Goal: Task Accomplishment & Management: Use online tool/utility

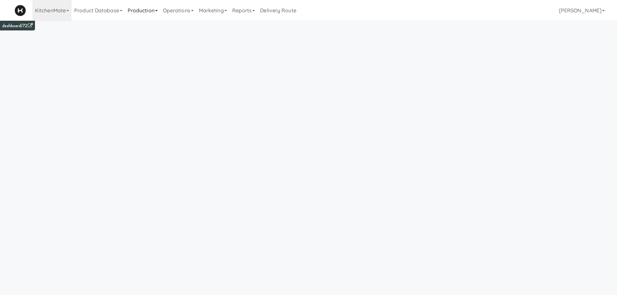
click at [147, 11] on link "Production" at bounding box center [142, 10] width 35 height 21
click at [175, 9] on link "Operations" at bounding box center [178, 10] width 36 height 21
click at [177, 27] on link "Sites" at bounding box center [186, 28] width 52 height 12
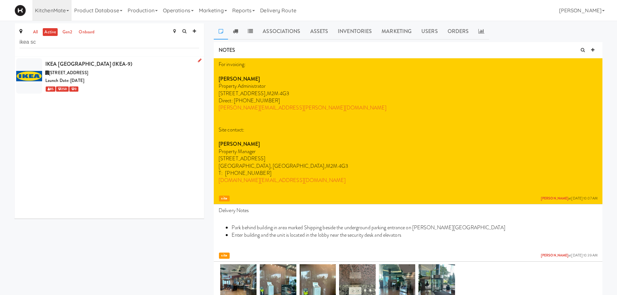
type input "ikea sc"
click at [117, 75] on div "300 Borough Dr, Toronto ON" at bounding box center [122, 73] width 154 height 8
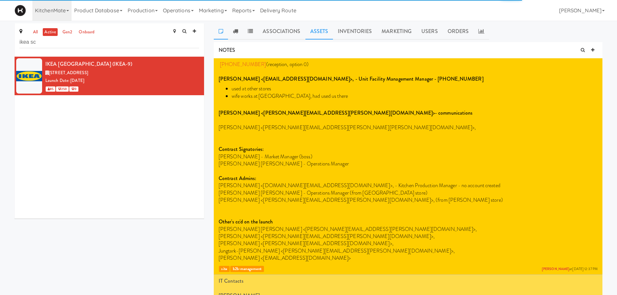
click at [320, 31] on link "Assets" at bounding box center [319, 31] width 28 height 16
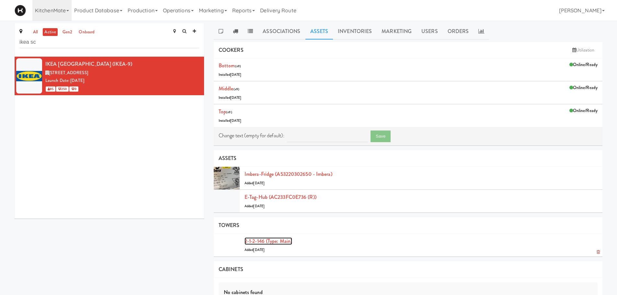
click at [262, 240] on link "2-1-2-146 (type: main)" at bounding box center [268, 240] width 48 height 7
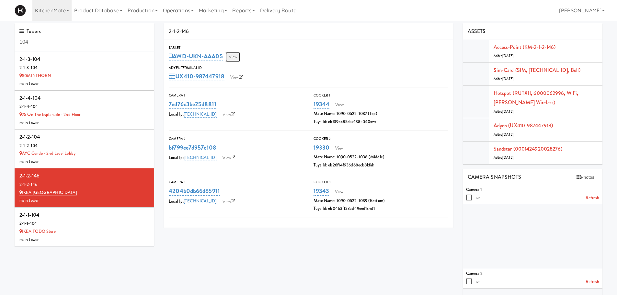
click at [235, 53] on link "View" at bounding box center [232, 57] width 15 height 10
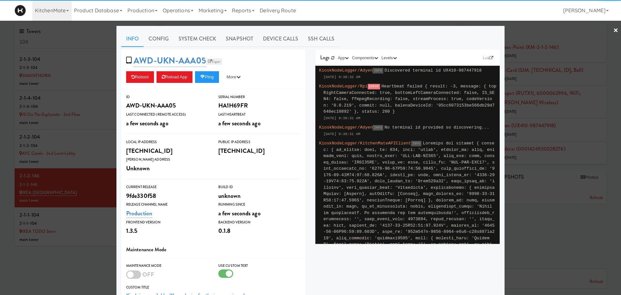
click at [206, 59] on link "Esper" at bounding box center [214, 61] width 16 height 6
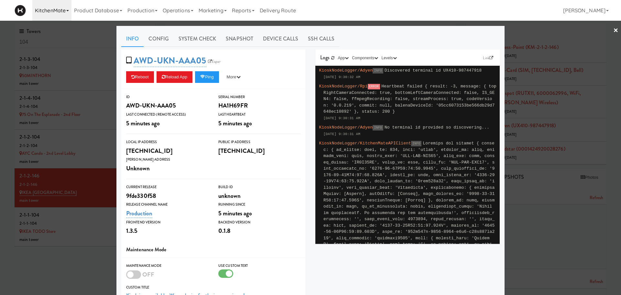
click at [47, 12] on link "KitchenMate" at bounding box center [51, 10] width 39 height 21
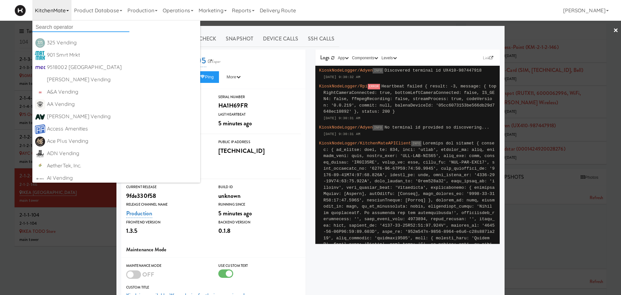
drag, startPoint x: 53, startPoint y: 23, endPoint x: 56, endPoint y: 26, distance: 4.1
click at [56, 26] on input "text" at bounding box center [80, 27] width 97 height 10
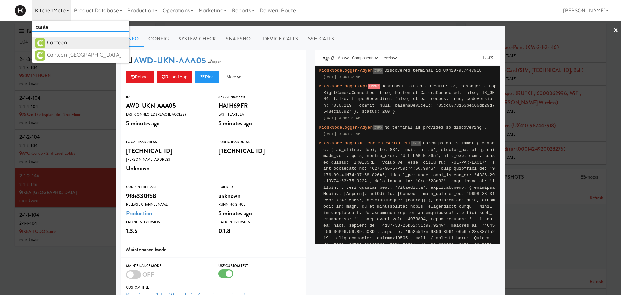
type input "cante"
click at [65, 41] on div "Canteen" at bounding box center [87, 43] width 80 height 10
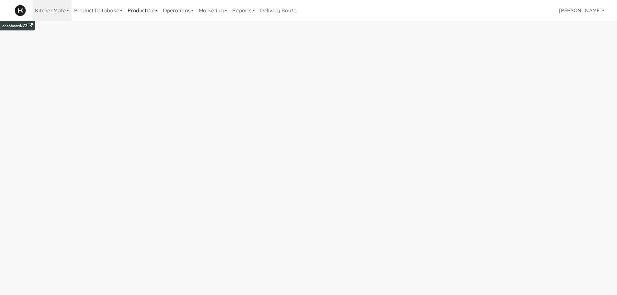
click at [149, 14] on link "Production" at bounding box center [142, 10] width 35 height 21
click at [98, 7] on link "Product Database" at bounding box center [98, 10] width 53 height 21
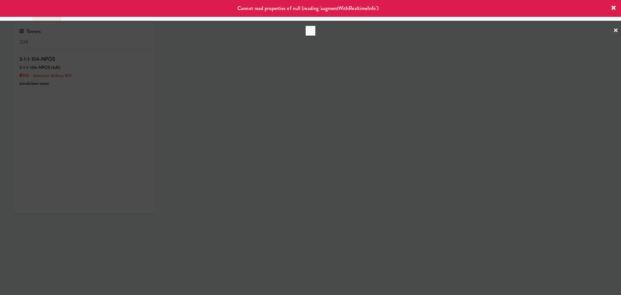
click at [80, 43] on div at bounding box center [310, 147] width 621 height 295
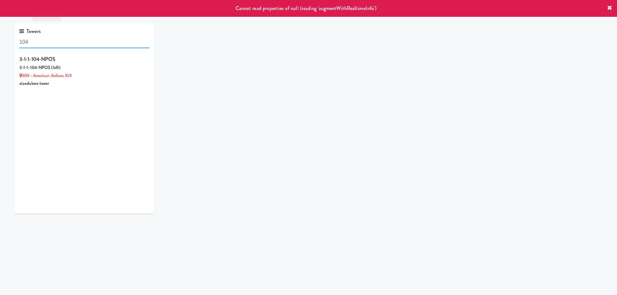
click at [80, 43] on input "104" at bounding box center [84, 42] width 130 height 12
type input "1"
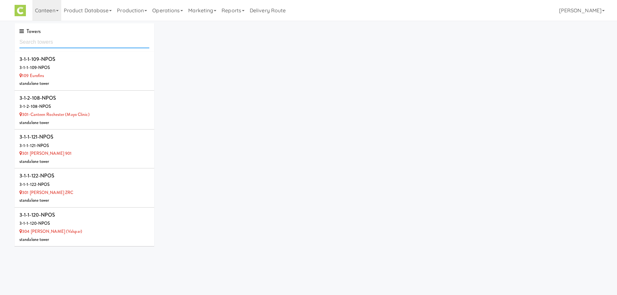
click at [58, 45] on input "text" at bounding box center [84, 42] width 130 height 12
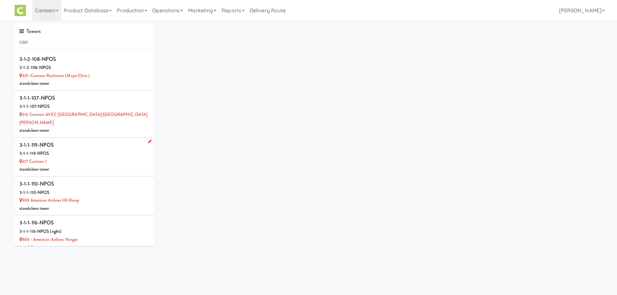
click at [125, 140] on div "3-1-1-119-NPOS" at bounding box center [84, 145] width 130 height 10
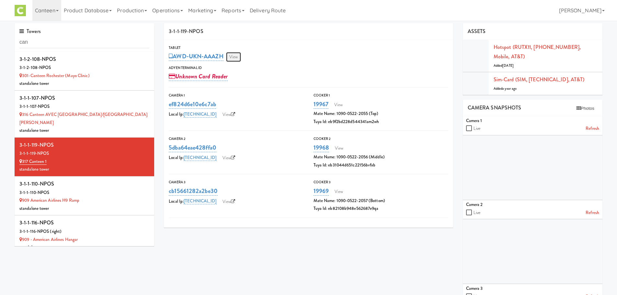
click at [236, 60] on link "View" at bounding box center [233, 57] width 15 height 10
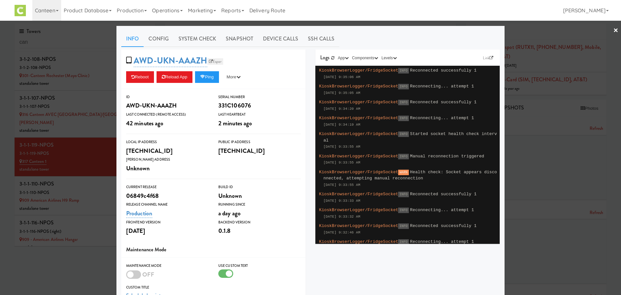
click at [215, 60] on link "Esper" at bounding box center [215, 61] width 16 height 6
click at [58, 39] on div at bounding box center [310, 147] width 621 height 295
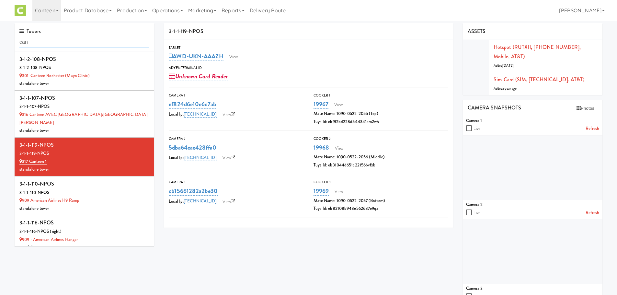
click at [58, 41] on input "can" at bounding box center [84, 42] width 130 height 12
type input "c"
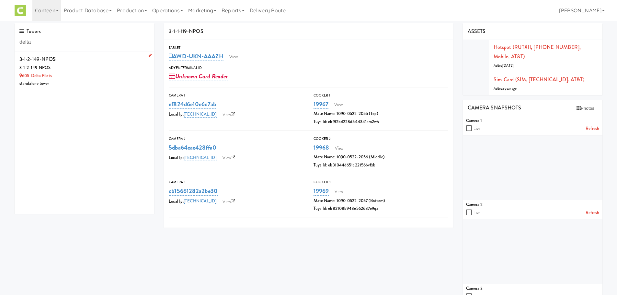
click at [81, 64] on div "3-1-2-149-NPOS" at bounding box center [84, 68] width 130 height 8
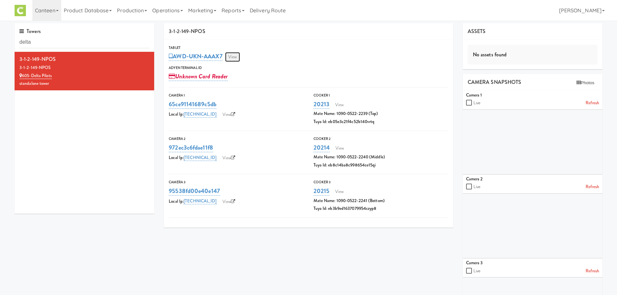
click at [231, 56] on link "View" at bounding box center [232, 57] width 15 height 10
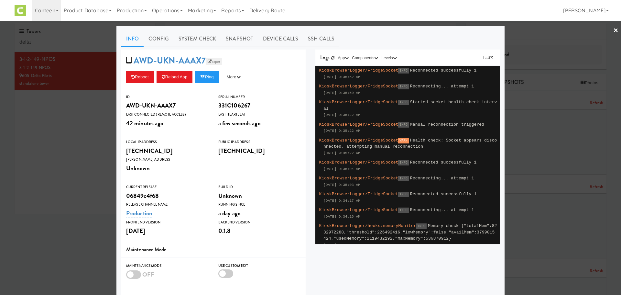
click at [209, 62] on link "Esper" at bounding box center [214, 61] width 16 height 6
click at [89, 29] on div at bounding box center [310, 147] width 621 height 295
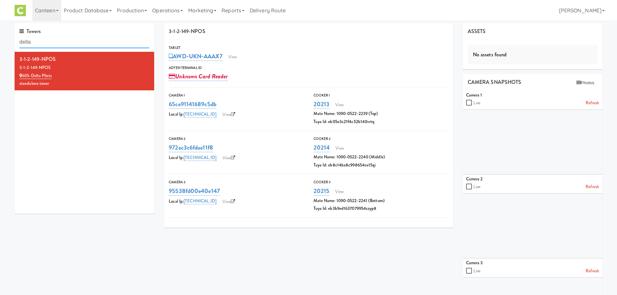
drag, startPoint x: 73, startPoint y: 42, endPoint x: -45, endPoint y: 88, distance: 126.9
click at [0, 88] on html "Okay Okay Select date: previous 2025-Oct next Su Mo Tu We Th Fr Sa 28 29 30 1 2…" at bounding box center [308, 147] width 617 height 295
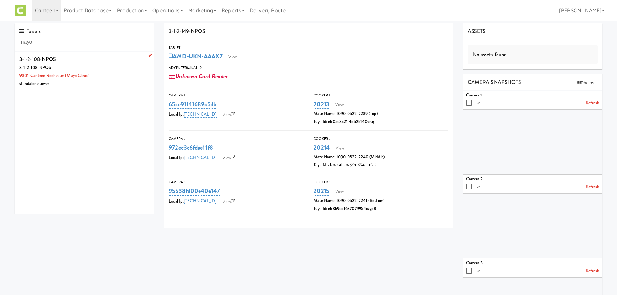
click at [61, 66] on div "3-1-2-108-NPOS" at bounding box center [84, 68] width 130 height 8
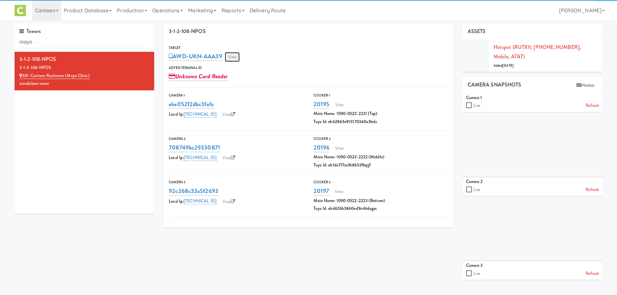
click at [231, 58] on link "View" at bounding box center [232, 57] width 15 height 10
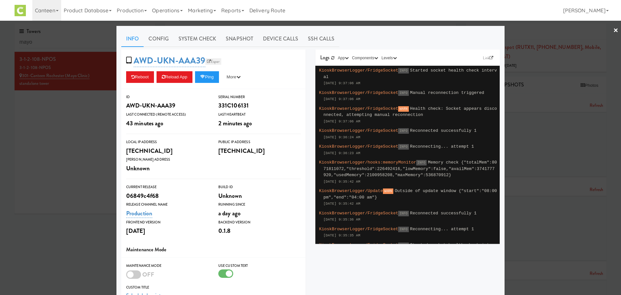
click at [211, 59] on link "Esper" at bounding box center [214, 61] width 16 height 6
click at [61, 37] on div at bounding box center [310, 147] width 621 height 295
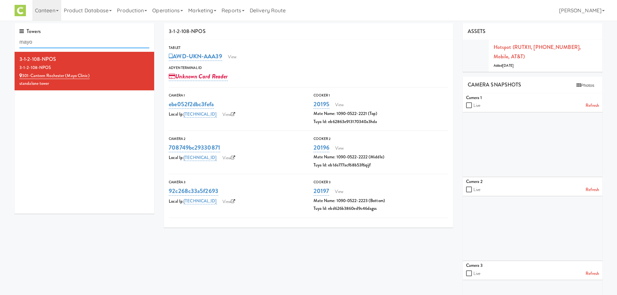
drag, startPoint x: 35, startPoint y: 44, endPoint x: -63, endPoint y: 84, distance: 105.7
click at [0, 84] on html "Okay Okay Select date: previous 2025-Oct next Su Mo Tu We Th Fr Sa 28 29 30 1 2…" at bounding box center [308, 147] width 617 height 295
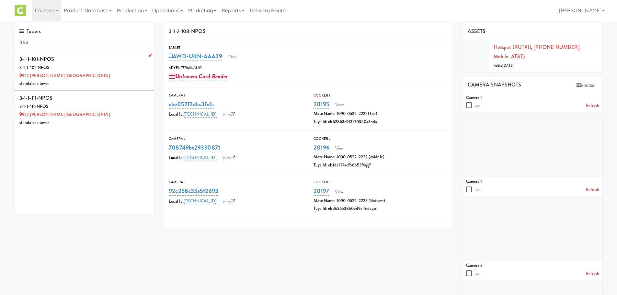
click at [90, 72] on div "922 [PERSON_NAME] [GEOGRAPHIC_DATA]" at bounding box center [84, 76] width 130 height 8
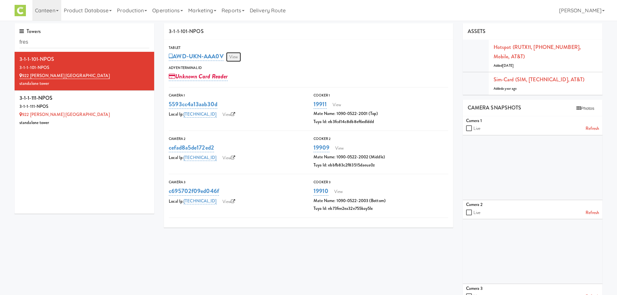
click at [232, 57] on link "View" at bounding box center [233, 57] width 15 height 10
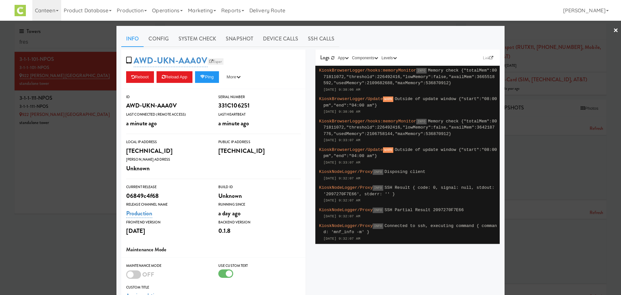
click at [218, 59] on link "Esper" at bounding box center [216, 61] width 16 height 6
click at [78, 108] on div at bounding box center [310, 147] width 621 height 295
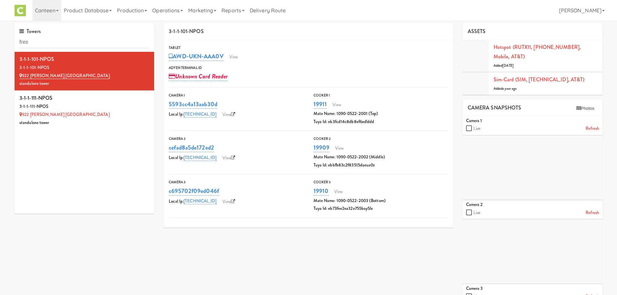
click at [78, 108] on div "3-1-1-111-NPOS" at bounding box center [84, 107] width 130 height 8
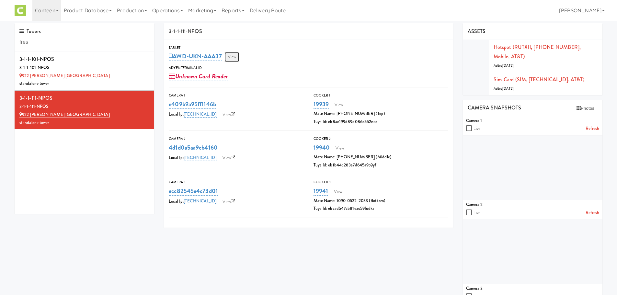
click at [235, 59] on link "View" at bounding box center [231, 57] width 15 height 10
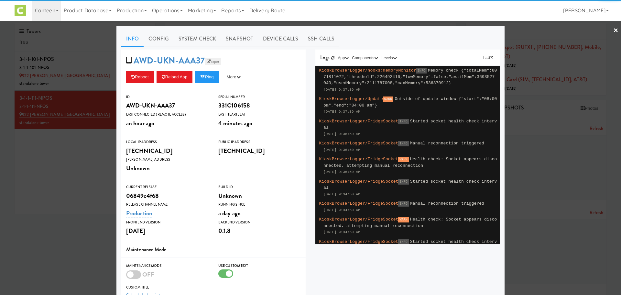
click at [214, 61] on link "Esper" at bounding box center [213, 61] width 16 height 6
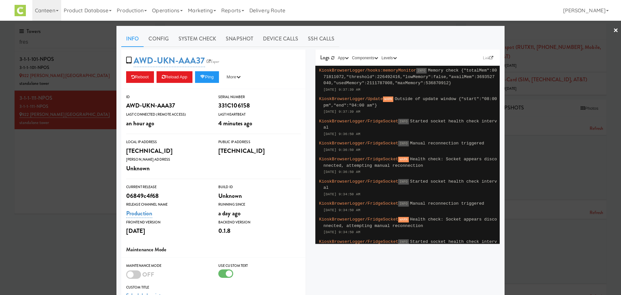
click at [46, 47] on div at bounding box center [310, 147] width 621 height 295
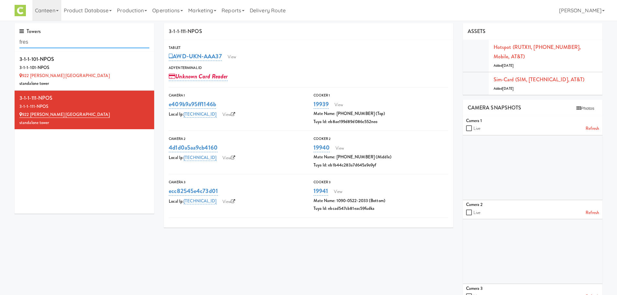
drag, startPoint x: 46, startPoint y: 45, endPoint x: -35, endPoint y: 76, distance: 86.7
click at [0, 76] on html "Okay Okay Select date: previous 2025-Oct next Su Mo Tu We Th Fr Sa 28 29 30 1 2…" at bounding box center [308, 147] width 617 height 295
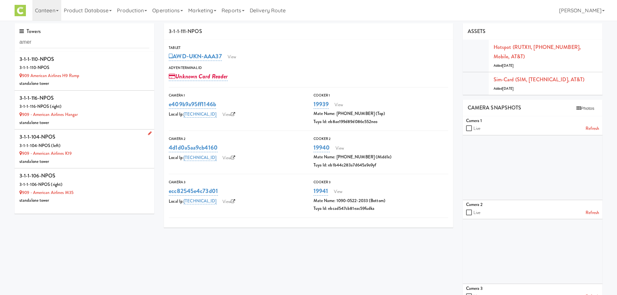
click at [102, 146] on div "3-1-1-104-NPOS (left)" at bounding box center [84, 146] width 130 height 8
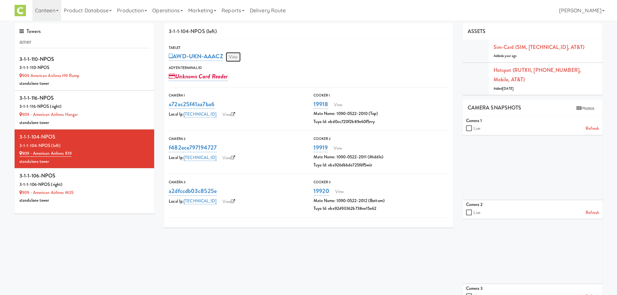
click at [236, 57] on link "View" at bounding box center [233, 57] width 15 height 10
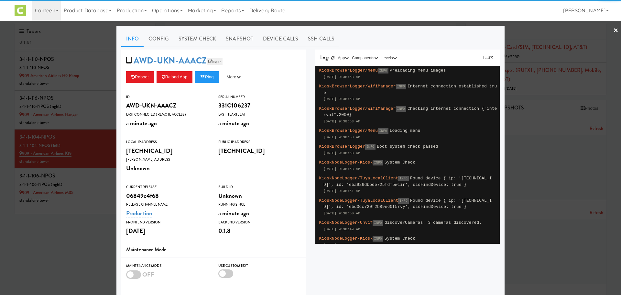
click at [216, 60] on link "Esper" at bounding box center [215, 61] width 16 height 6
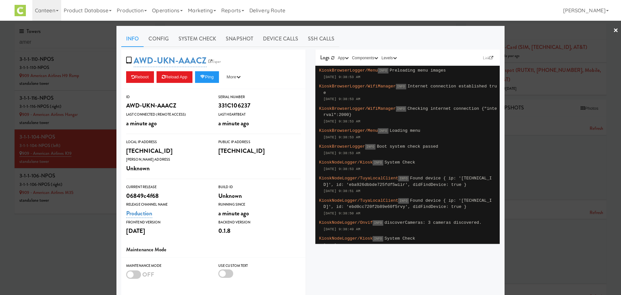
click at [88, 190] on div at bounding box center [310, 147] width 621 height 295
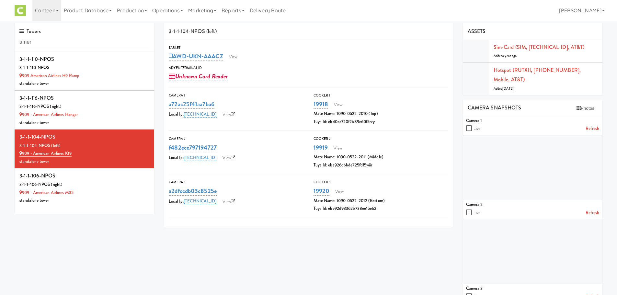
click at [88, 190] on div "909 - American Airlines M35" at bounding box center [84, 193] width 130 height 8
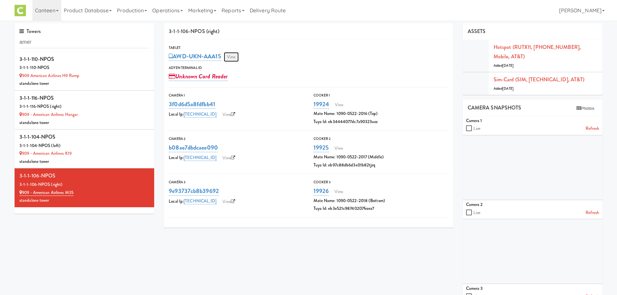
click at [236, 58] on link "View" at bounding box center [231, 57] width 15 height 10
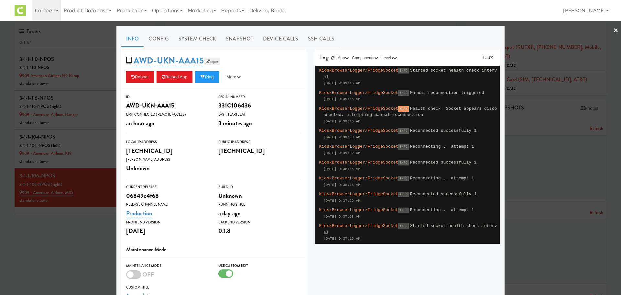
click at [217, 62] on link "Esper" at bounding box center [212, 61] width 16 height 6
click at [44, 47] on div at bounding box center [310, 147] width 621 height 295
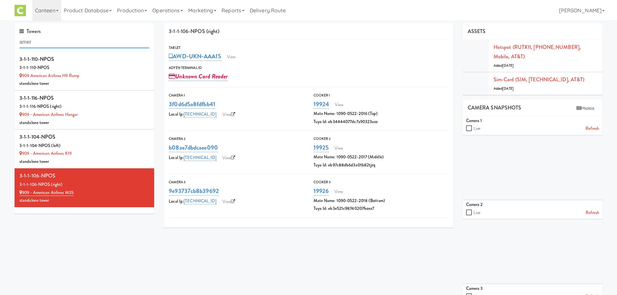
click at [59, 42] on input "amer" at bounding box center [84, 42] width 130 height 12
click at [107, 106] on div "3-1-1-116-NPOS (right)" at bounding box center [84, 107] width 130 height 8
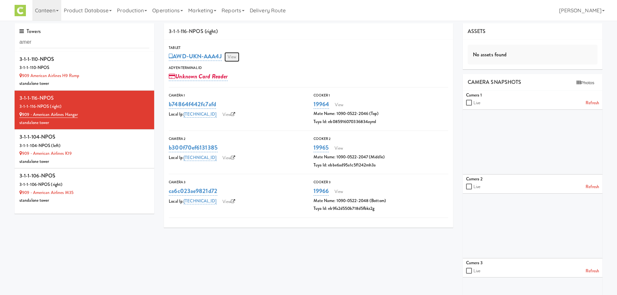
click at [230, 58] on link "View" at bounding box center [231, 57] width 15 height 10
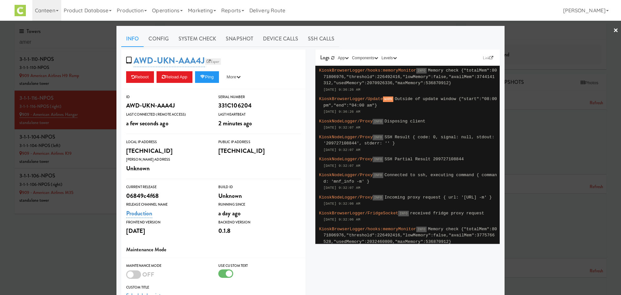
click at [207, 63] on icon at bounding box center [209, 62] width 4 height 4
click at [74, 69] on div at bounding box center [310, 147] width 621 height 295
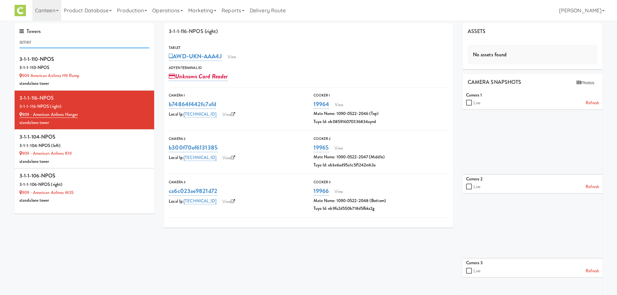
drag, startPoint x: 60, startPoint y: 44, endPoint x: -110, endPoint y: 85, distance: 174.4
click at [0, 85] on html "Okay Okay Select date: previous 2025-Oct next Su Mo Tu We Th Fr Sa 28 29 30 1 2…" at bounding box center [308, 147] width 617 height 295
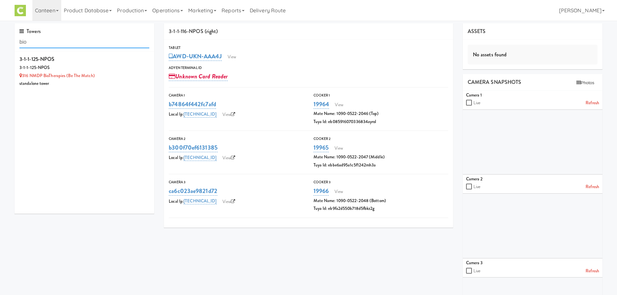
drag, startPoint x: 64, startPoint y: 41, endPoint x: -61, endPoint y: 92, distance: 135.5
click at [0, 92] on html "Okay Okay Select date: previous 2025-Oct next Su Mo Tu We Th Fr Sa 28 29 30 1 2…" at bounding box center [308, 147] width 617 height 295
click at [81, 117] on div "909 AA Pilot Lounge" at bounding box center [84, 115] width 130 height 8
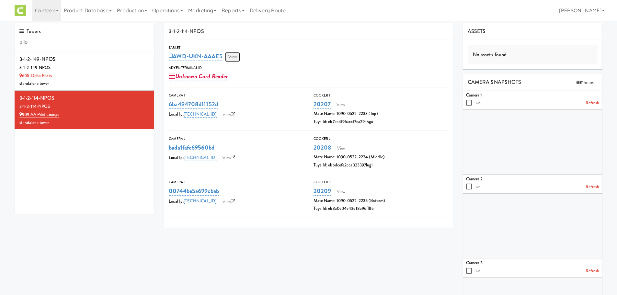
click at [234, 56] on link "View" at bounding box center [232, 57] width 15 height 10
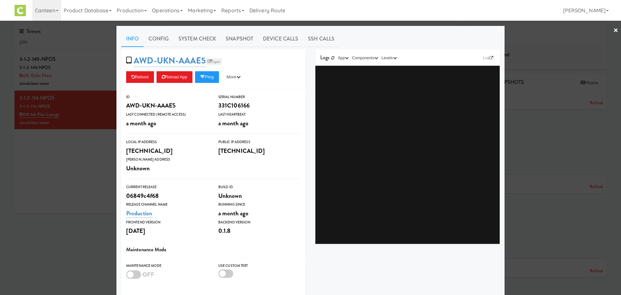
click at [211, 60] on link "Esper" at bounding box center [214, 61] width 16 height 6
click at [86, 43] on div at bounding box center [310, 147] width 621 height 295
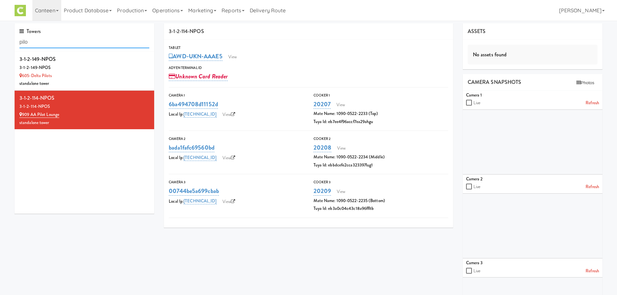
click at [77, 38] on input "pilo" at bounding box center [84, 42] width 130 height 12
click at [56, 74] on div "605-Delta Pilots" at bounding box center [84, 76] width 130 height 8
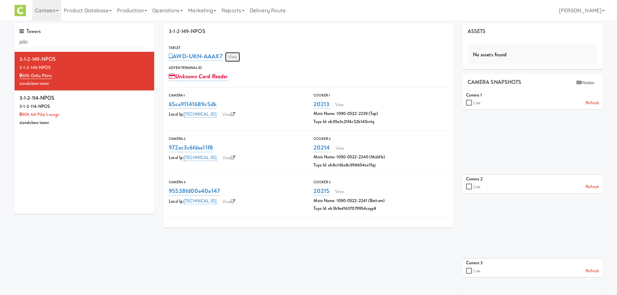
click at [240, 55] on link "View" at bounding box center [232, 57] width 15 height 10
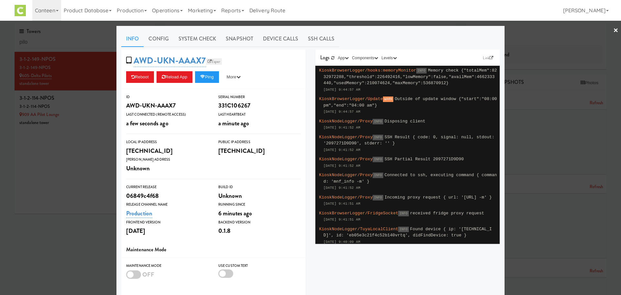
click at [215, 59] on link "Esper" at bounding box center [214, 61] width 16 height 6
click at [88, 103] on div at bounding box center [310, 147] width 621 height 295
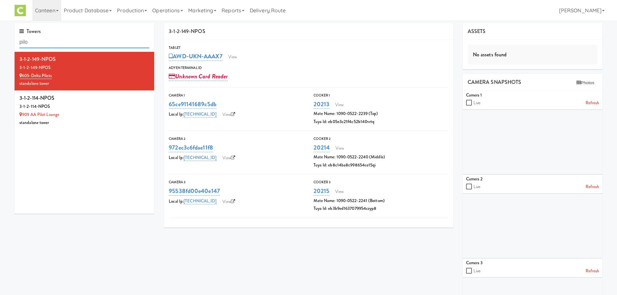
drag, startPoint x: 61, startPoint y: 41, endPoint x: -44, endPoint y: 69, distance: 108.0
click at [0, 69] on html "Okay Okay Select date: previous 2025-Oct next Su Mo Tu We Th Fr Sa 28 29 30 1 2…" at bounding box center [308, 147] width 617 height 295
type input "v"
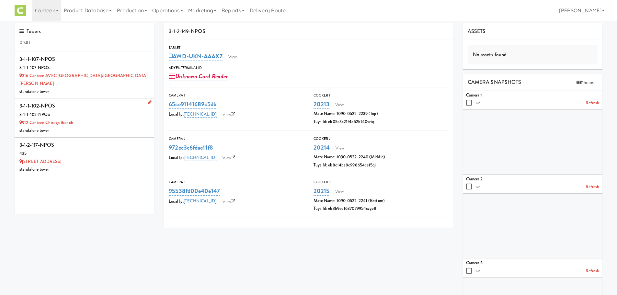
click at [111, 102] on div "3-1-1-102-NPOS" at bounding box center [84, 106] width 130 height 10
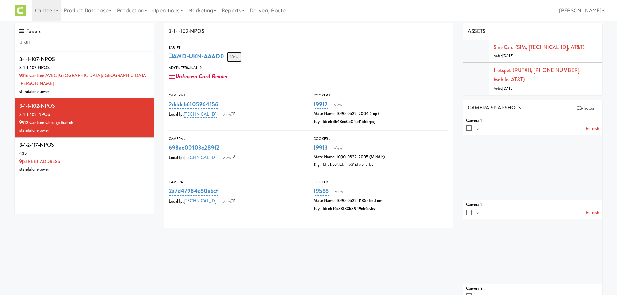
click at [235, 56] on link "View" at bounding box center [234, 57] width 15 height 10
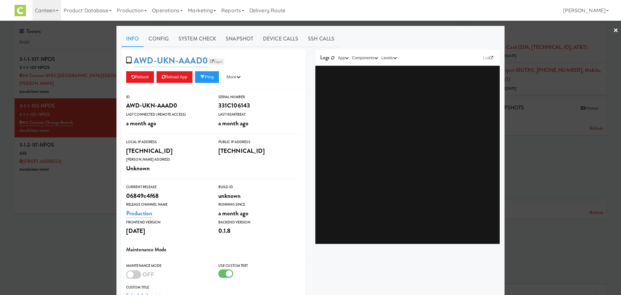
click at [214, 64] on link "Esper" at bounding box center [216, 61] width 16 height 6
click at [36, 44] on div at bounding box center [310, 147] width 621 height 295
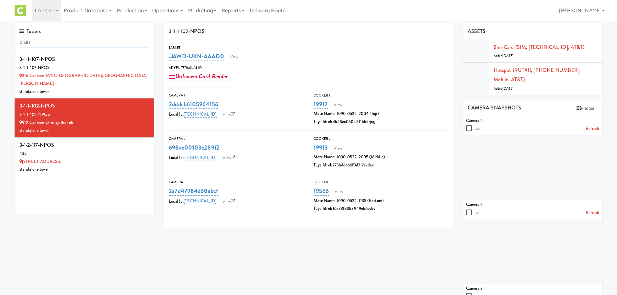
drag, startPoint x: 36, startPoint y: 44, endPoint x: -13, endPoint y: 81, distance: 62.1
click at [0, 81] on html "Okay Okay Select date: previous 2025-Oct next Su Mo Tu We Th Fr Sa 28 29 30 1 2…" at bounding box center [308, 147] width 617 height 295
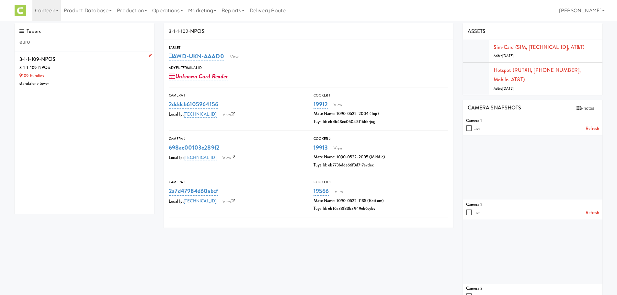
click at [78, 74] on div "109 Eurofins" at bounding box center [84, 76] width 130 height 8
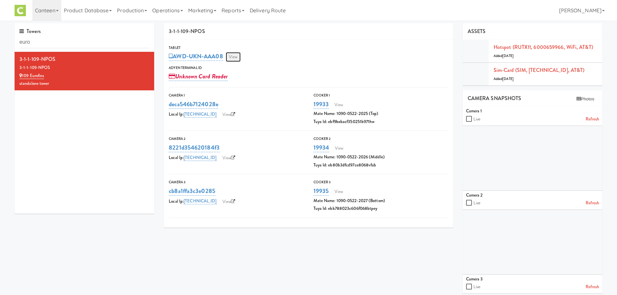
click at [235, 58] on link "View" at bounding box center [233, 57] width 15 height 10
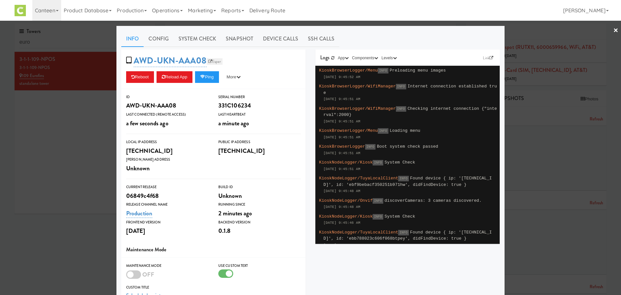
click at [213, 60] on link "Esper" at bounding box center [215, 61] width 16 height 6
click at [70, 38] on div at bounding box center [310, 147] width 621 height 295
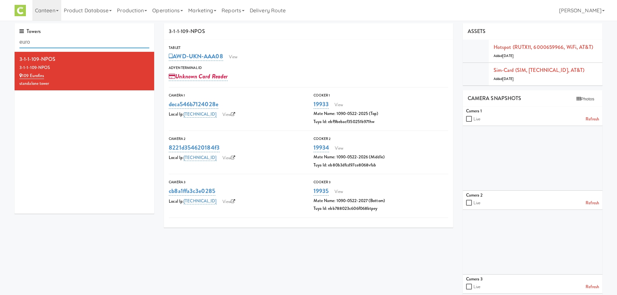
drag, startPoint x: 65, startPoint y: 39, endPoint x: -23, endPoint y: 83, distance: 99.2
click at [0, 83] on html "Okay Okay Select date: previous 2025-Oct next Su Mo Tu We Th Fr Sa 28 29 30 1 2…" at bounding box center [308, 147] width 617 height 295
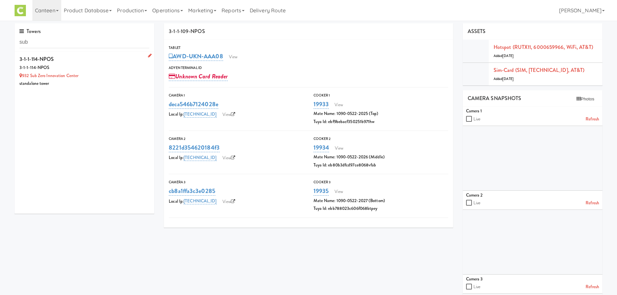
click at [107, 74] on div "932 Sub Zero Innovation Center" at bounding box center [84, 76] width 130 height 8
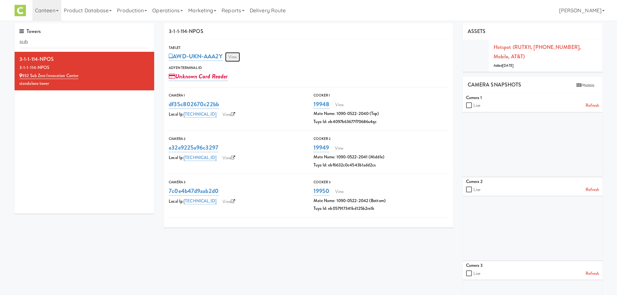
click at [237, 56] on link "View" at bounding box center [232, 57] width 15 height 10
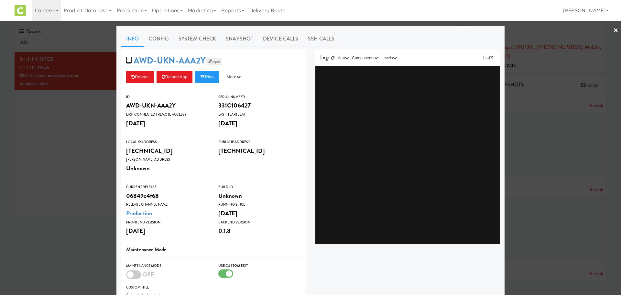
click at [213, 61] on link "Esper" at bounding box center [214, 61] width 16 height 6
click at [95, 77] on div at bounding box center [310, 147] width 621 height 295
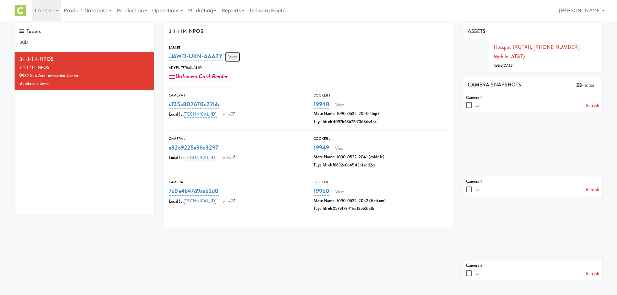
click at [234, 60] on link "View" at bounding box center [232, 57] width 15 height 10
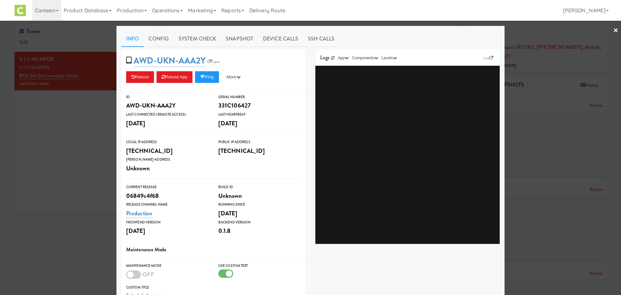
click at [57, 34] on div at bounding box center [310, 147] width 621 height 295
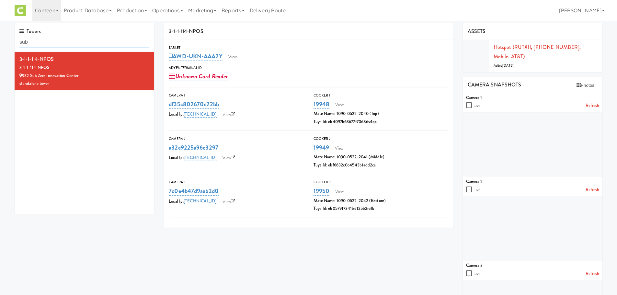
drag, startPoint x: 55, startPoint y: 45, endPoint x: -70, endPoint y: 87, distance: 131.5
click at [0, 87] on html "Okay Okay Select date: previous 2025-Oct next Su Mo Tu We Th Fr Sa 28 29 30 1 2…" at bounding box center [308, 147] width 617 height 295
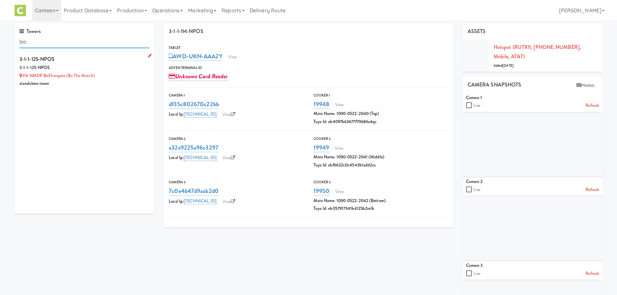
type input "bio"
click at [54, 70] on div "3-1-1-125-NPOS" at bounding box center [84, 68] width 130 height 8
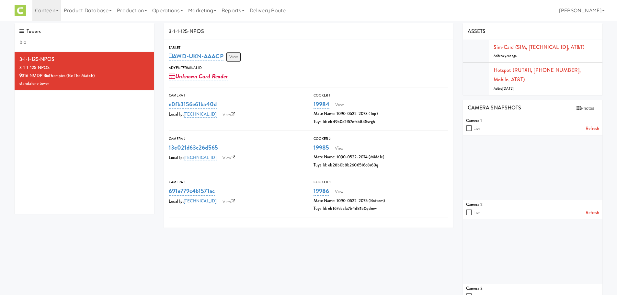
click at [231, 57] on link "View" at bounding box center [233, 57] width 15 height 10
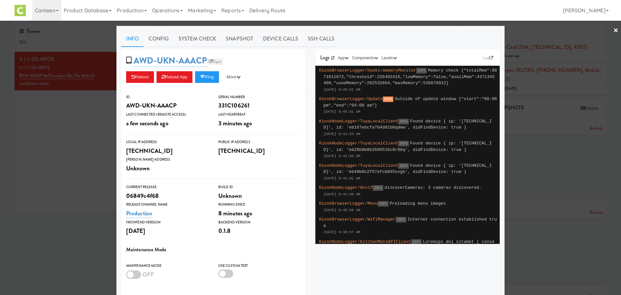
click at [212, 61] on link "Esper" at bounding box center [215, 61] width 16 height 6
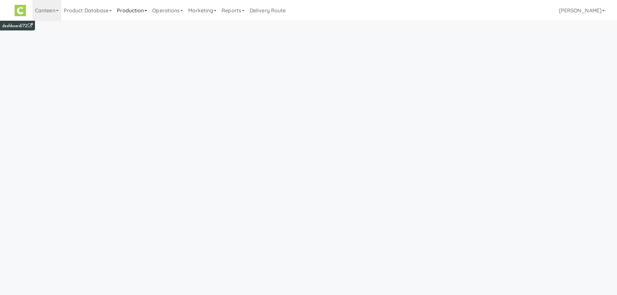
click at [146, 11] on link "Production" at bounding box center [131, 10] width 35 height 21
click at [134, 39] on link "Manufacturers" at bounding box center [140, 40] width 52 height 12
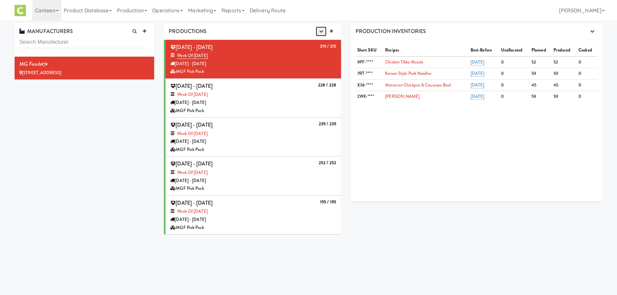
click at [322, 33] on icon "button" at bounding box center [321, 31] width 4 height 4
click at [318, 43] on link "Production Planner" at bounding box center [305, 44] width 62 height 12
click at [182, 13] on link "Operations" at bounding box center [168, 10] width 36 height 21
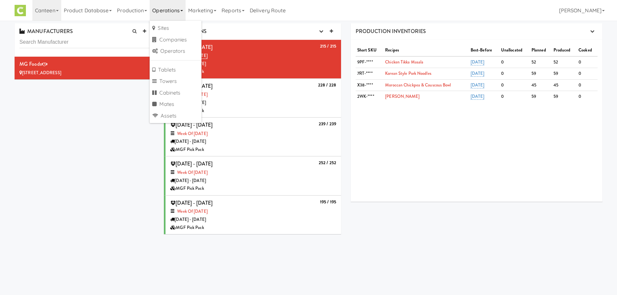
click at [169, 21] on ul "Sites Companies Operators Tablets Towers Cabinets Mates Assets" at bounding box center [176, 72] width 52 height 102
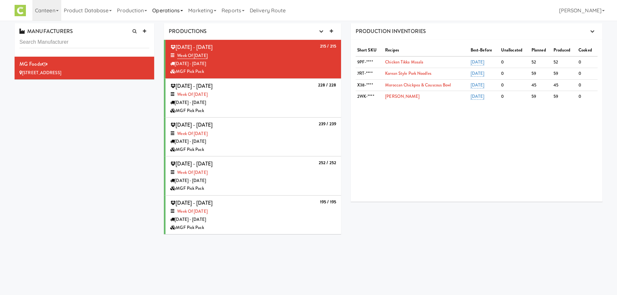
click at [174, 14] on link "Operations" at bounding box center [168, 10] width 36 height 21
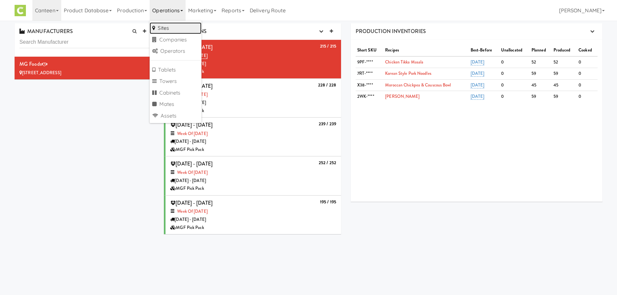
click at [170, 26] on link "Sites" at bounding box center [176, 28] width 52 height 12
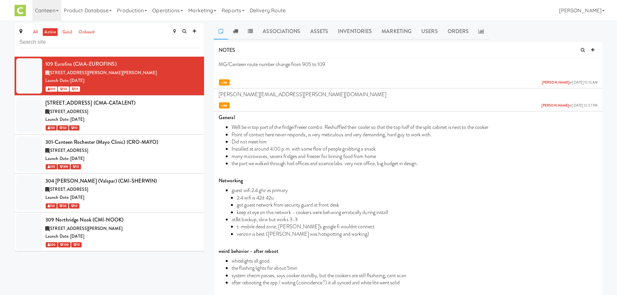
click at [146, 46] on input "text" at bounding box center [109, 42] width 180 height 12
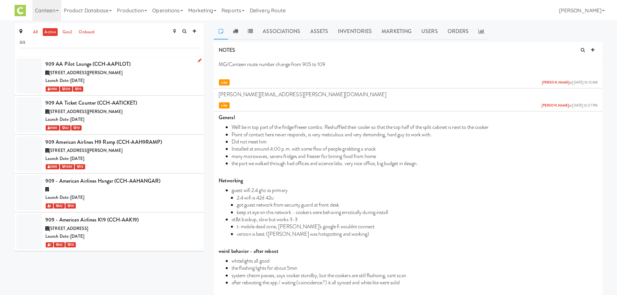
type input "aa"
click at [128, 82] on div "Launch Date: Mar 11, 2025" at bounding box center [122, 81] width 154 height 8
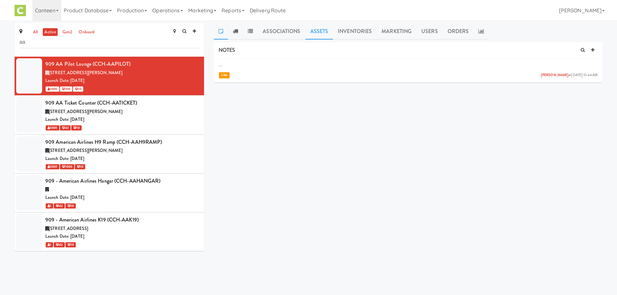
click at [322, 32] on link "Assets" at bounding box center [319, 31] width 28 height 16
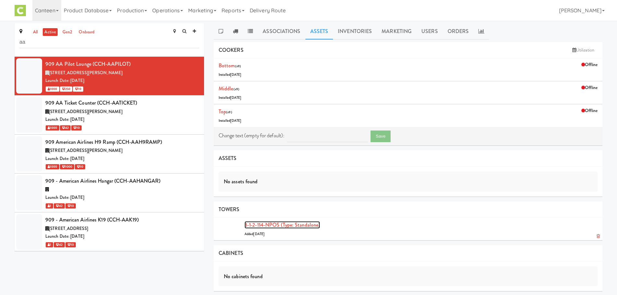
click at [273, 228] on link "3-1-2-114-NPOS (type: standalone)" at bounding box center [281, 224] width 75 height 7
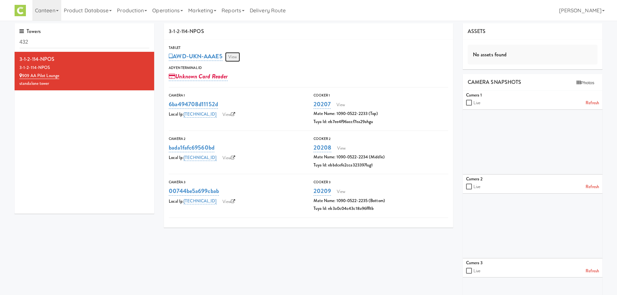
click at [234, 60] on link "View" at bounding box center [232, 57] width 15 height 10
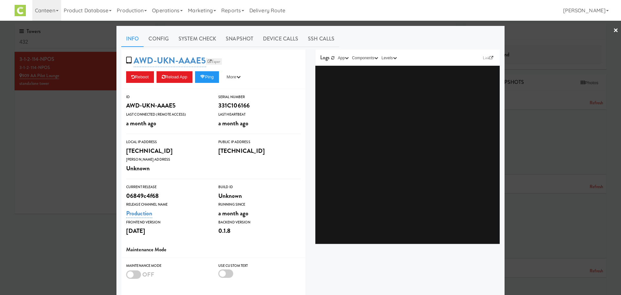
click at [213, 59] on link "Esper" at bounding box center [214, 61] width 16 height 6
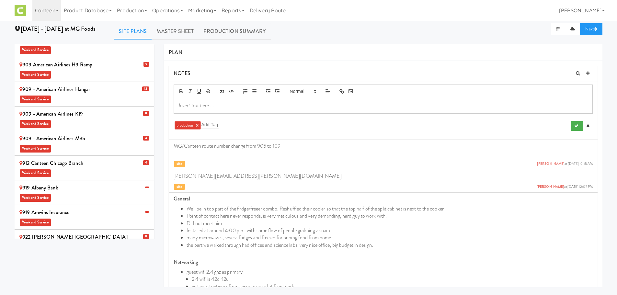
scroll to position [262, 0]
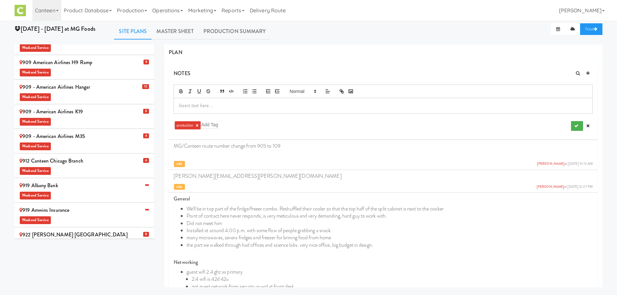
click at [134, 156] on div "912 Canteen Chicago Branch Weekend Service" at bounding box center [84, 165] width 130 height 19
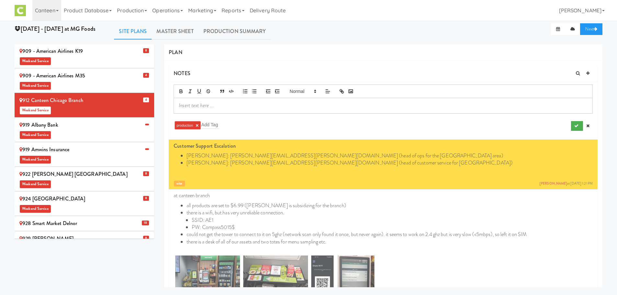
scroll to position [374, 0]
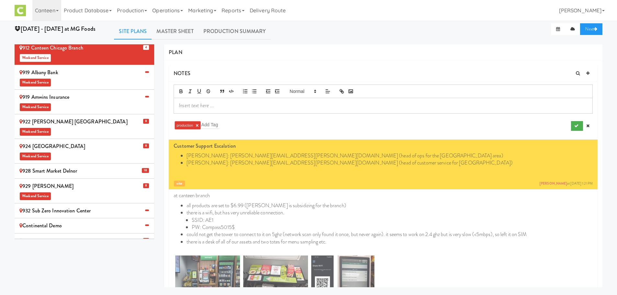
click at [99, 203] on li "932 Sub Zero Innovation Center" at bounding box center [84, 210] width 139 height 15
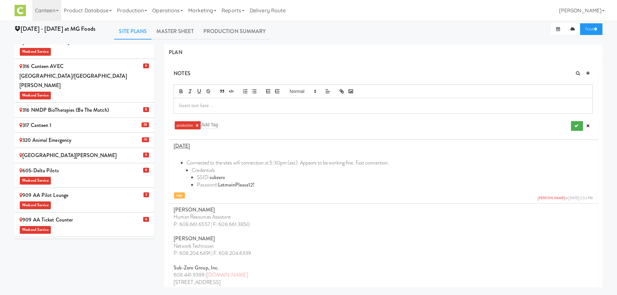
scroll to position [0, 0]
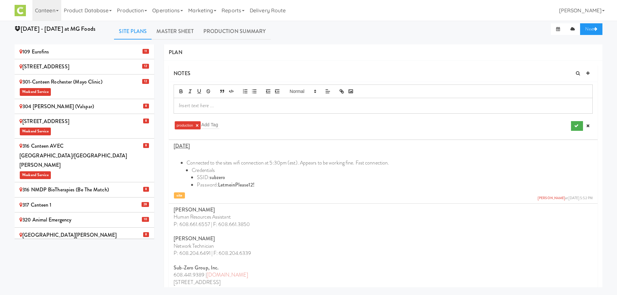
click at [91, 93] on span "Weekend Service" at bounding box center [84, 91] width 130 height 10
